Goal: Find specific page/section: Find specific page/section

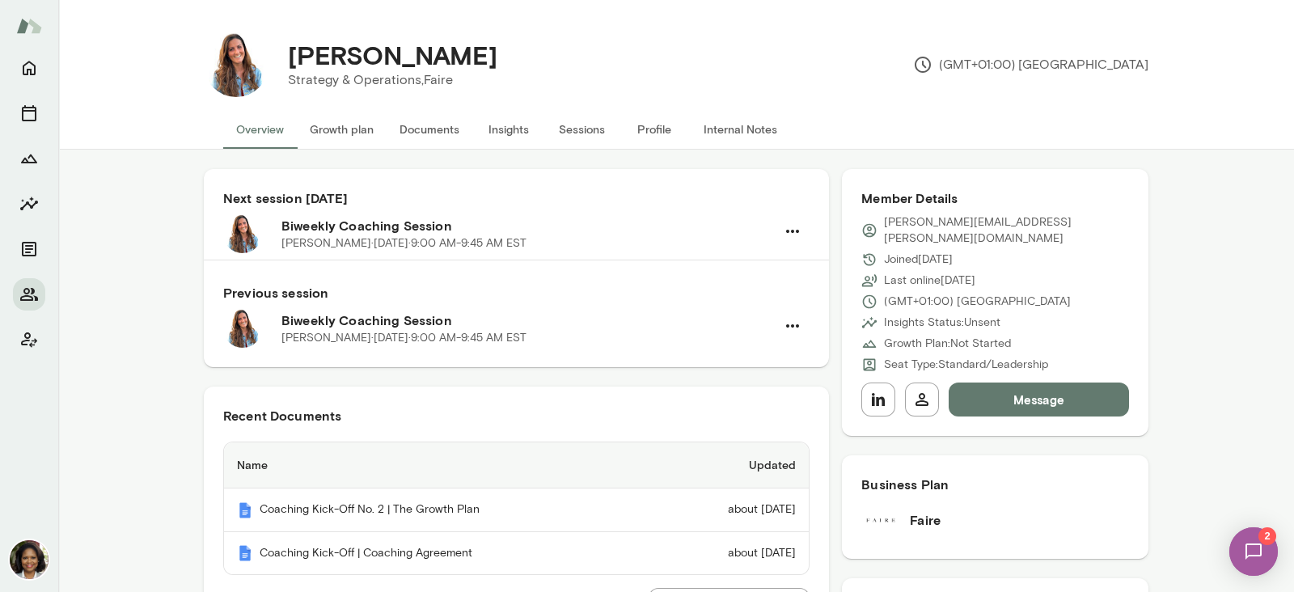
scroll to position [503, 0]
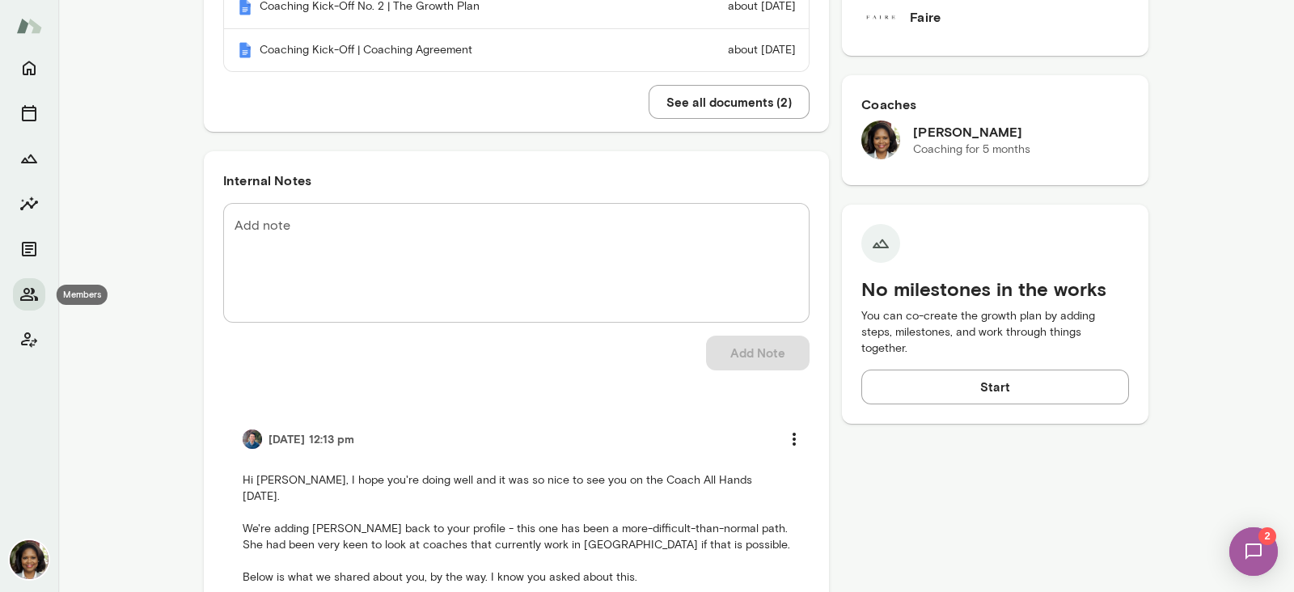
click at [24, 281] on button "Members" at bounding box center [29, 294] width 32 height 32
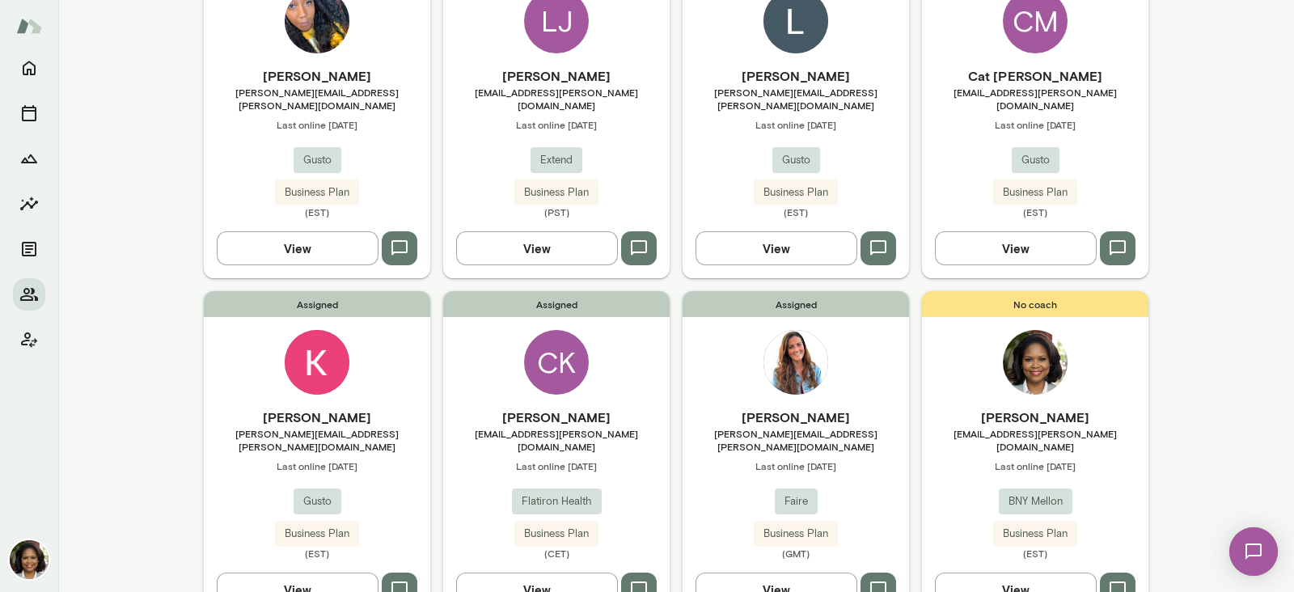
scroll to position [910, 0]
